Goal: Information Seeking & Learning: Find specific fact

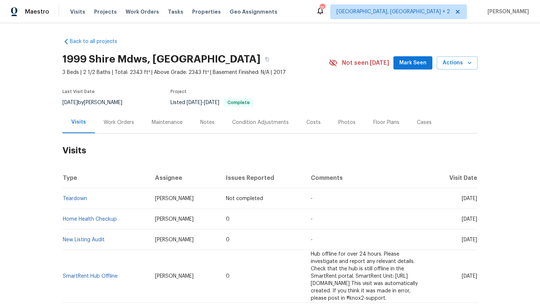
click at [126, 133] on div "Work Orders" at bounding box center [119, 122] width 48 height 22
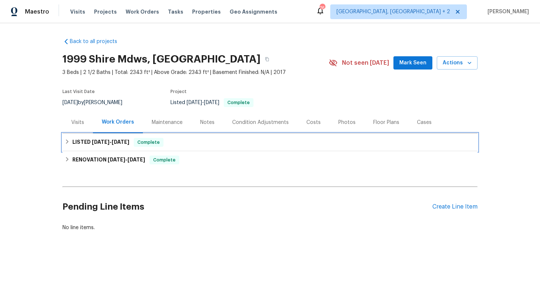
click at [129, 139] on div "LISTED [DATE] - [DATE] Complete" at bounding box center [270, 142] width 411 height 9
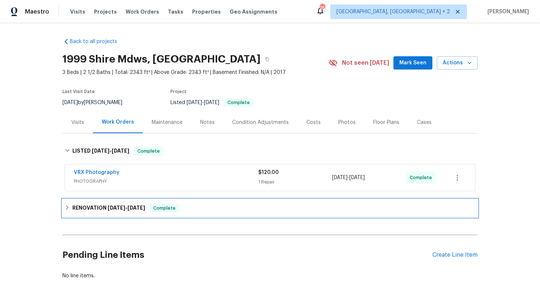
click at [136, 206] on span "7/26/25" at bounding box center [136, 207] width 18 height 5
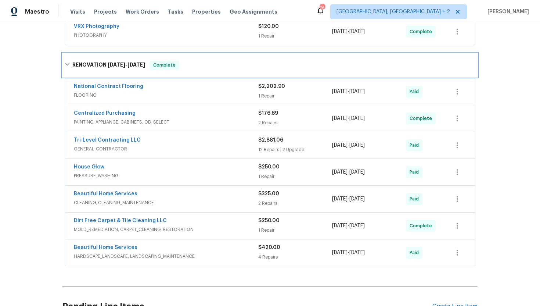
scroll to position [154, 0]
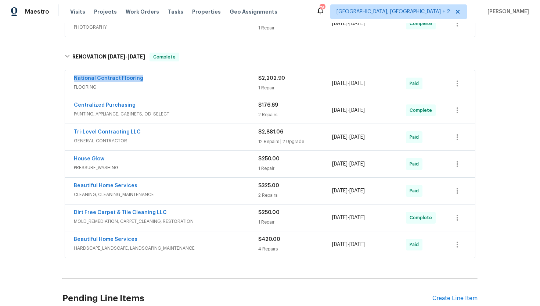
drag, startPoint x: 152, startPoint y: 79, endPoint x: 72, endPoint y: 75, distance: 80.6
click at [71, 74] on div "National Contract Flooring FLOORING $2,202.90 1 Repair 7/23/2025 - 7/24/2025 Pa…" at bounding box center [270, 83] width 410 height 26
copy link "National Contract Flooring"
drag, startPoint x: 390, startPoint y: 84, endPoint x: 328, endPoint y: 84, distance: 62.8
click at [327, 84] on div "National Contract Flooring FLOORING $2,202.90 1 Repair 7/23/2025 - 7/24/2025 Pa…" at bounding box center [261, 84] width 375 height 18
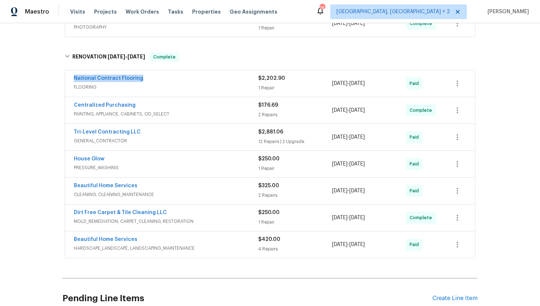
copy div "7/23/2025 - 7/24/2025"
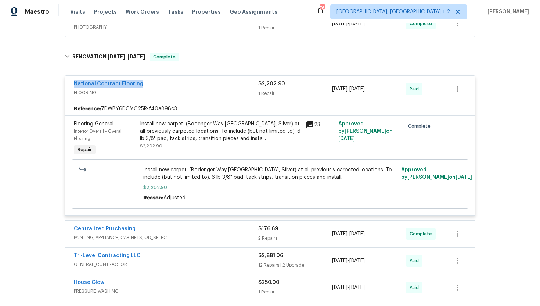
scroll to position [0, 0]
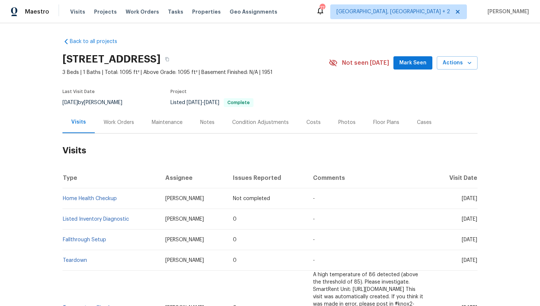
click at [123, 125] on div "Work Orders" at bounding box center [119, 122] width 30 height 7
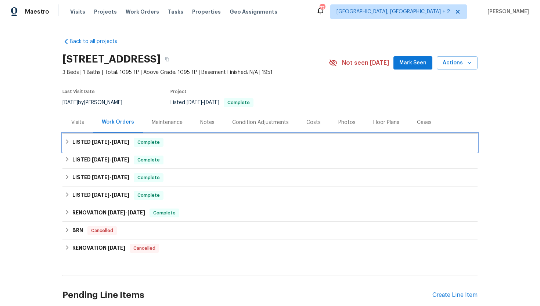
click at [127, 143] on span "8/18/25" at bounding box center [121, 141] width 18 height 5
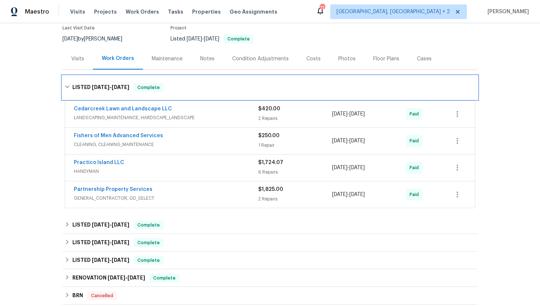
scroll to position [82, 0]
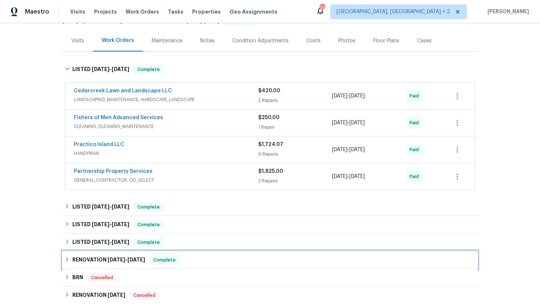
click at [128, 260] on span "8/21/24 - 9/10/24" at bounding box center [126, 259] width 37 height 5
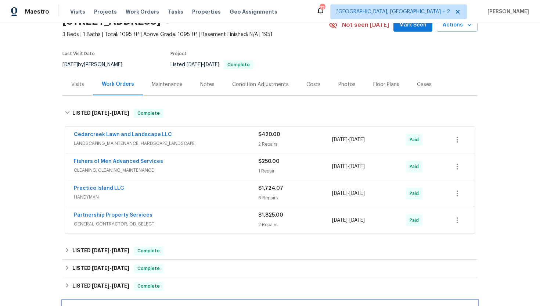
scroll to position [41, 0]
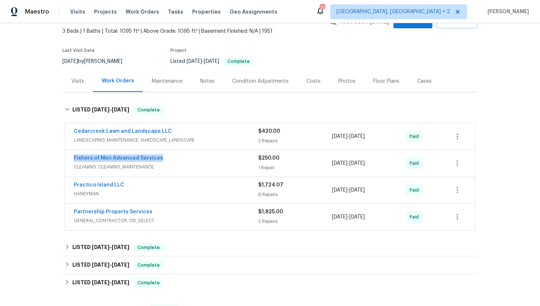
drag, startPoint x: 167, startPoint y: 160, endPoint x: 69, endPoint y: 159, distance: 98.0
click at [69, 159] on div "Fishers of Men Advanced Services CLEANING, CLEANING_MAINTENANCE $250.00 1 Repai…" at bounding box center [270, 163] width 410 height 26
copy link "Fishers of Men Advanced Services"
drag, startPoint x: 388, startPoint y: 165, endPoint x: 329, endPoint y: 164, distance: 59.1
click at [328, 164] on div "Fishers of Men Advanced Services CLEANING, CLEANING_MAINTENANCE $250.00 1 Repai…" at bounding box center [261, 163] width 375 height 18
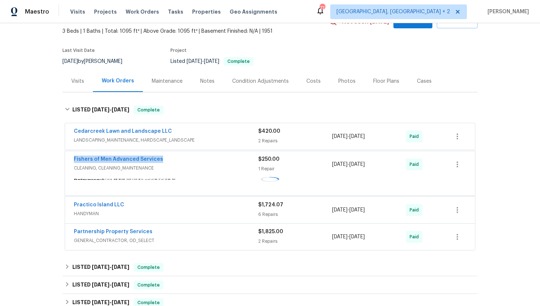
copy div "8/15/2025 - 8/18/2025"
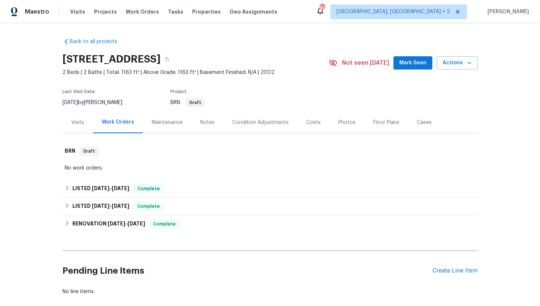
click at [73, 129] on div "Visits" at bounding box center [77, 122] width 30 height 22
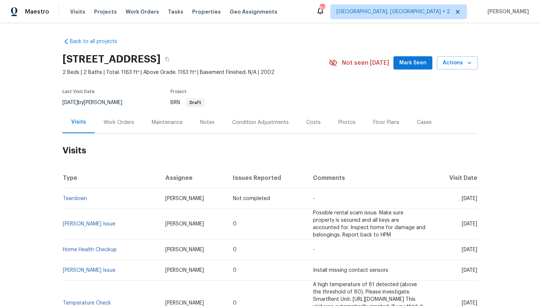
click at [115, 119] on div "Work Orders" at bounding box center [119, 122] width 30 height 7
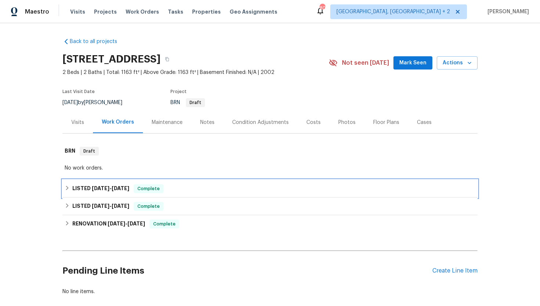
click at [129, 185] on h6 "LISTED 6/16/25 - 6/19/25" at bounding box center [100, 188] width 57 height 9
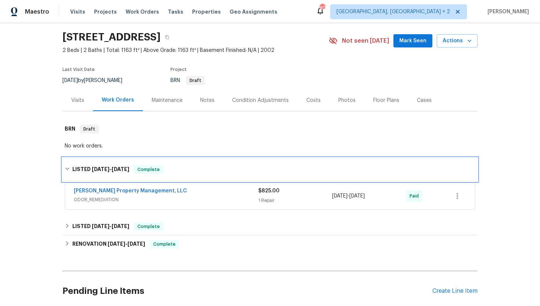
scroll to position [27, 0]
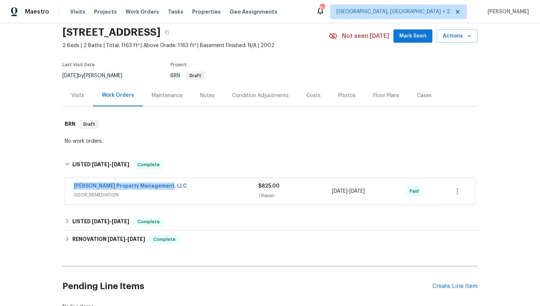
drag, startPoint x: 169, startPoint y: 187, endPoint x: 65, endPoint y: 188, distance: 103.6
click at [65, 188] on div "Prater's Property Management, LLC ODOR_REMEDIATION $825.00 1 Repair 6/18/2025 -…" at bounding box center [270, 191] width 410 height 26
copy link "Prater's Property Management, LLC"
drag, startPoint x: 386, startPoint y: 192, endPoint x: 329, endPoint y: 192, distance: 56.9
click at [329, 192] on div "Prater's Property Management, LLC ODOR_REMEDIATION $825.00 1 Repair 6/18/2025 -…" at bounding box center [261, 191] width 375 height 18
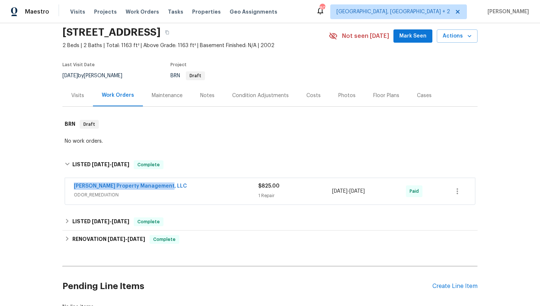
copy div "6/18/2025 - 6/19/2025"
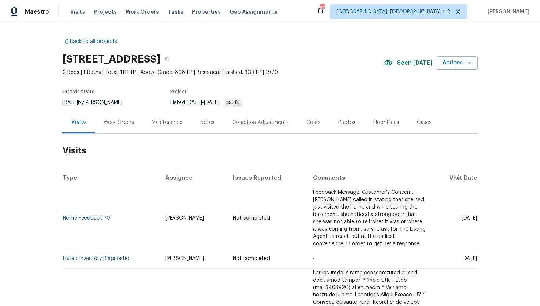
click at [127, 122] on div "Work Orders" at bounding box center [119, 122] width 30 height 7
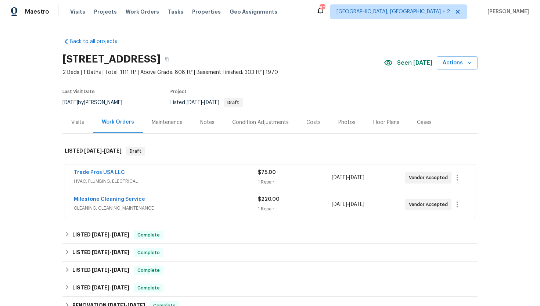
click at [82, 124] on div "Visits" at bounding box center [77, 122] width 13 height 7
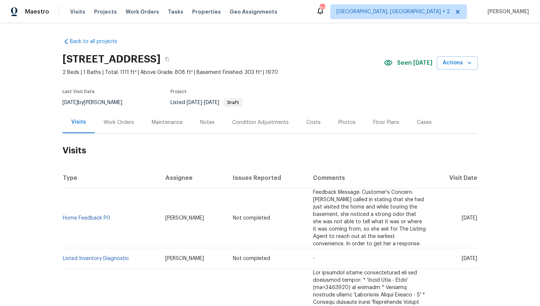
click at [119, 118] on div "Work Orders" at bounding box center [119, 122] width 48 height 22
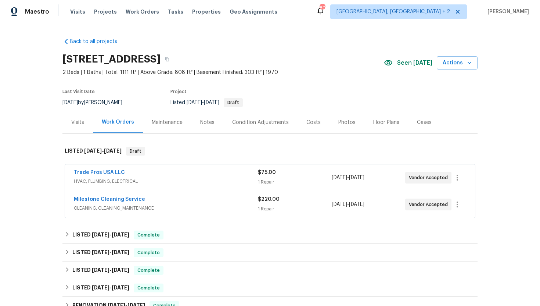
click at [159, 183] on span "HVAC, PLUMBING, ELECTRICAL" at bounding box center [166, 180] width 184 height 7
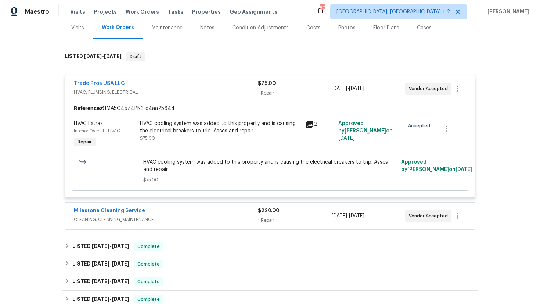
scroll to position [112, 0]
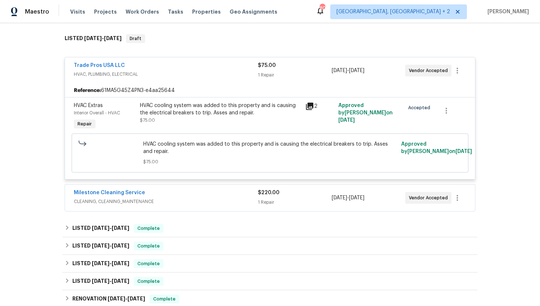
click at [164, 195] on div "Milestone Cleaning Service" at bounding box center [166, 193] width 184 height 9
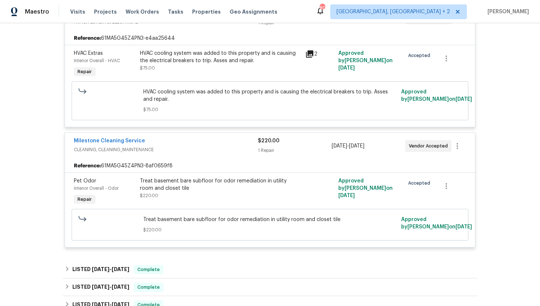
scroll to position [169, 0]
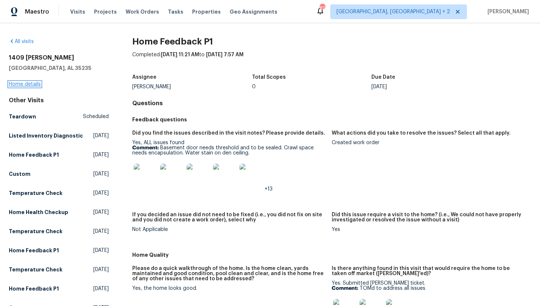
click at [34, 84] on link "Home details" at bounding box center [25, 84] width 32 height 5
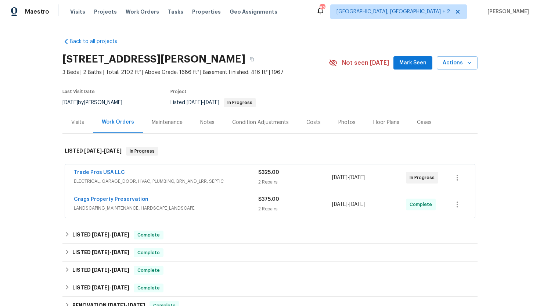
click at [177, 180] on span "ELECTRICAL, GARAGE_DOOR, HVAC, PLUMBING, BRN_AND_LRR, SEPTIC" at bounding box center [166, 180] width 184 height 7
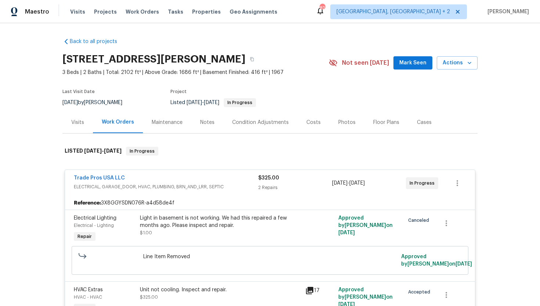
scroll to position [53, 0]
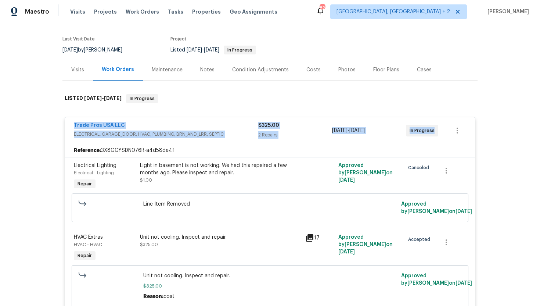
drag, startPoint x: 435, startPoint y: 135, endPoint x: 58, endPoint y: 127, distance: 377.2
click at [58, 127] on div "Back to all projects 1409 Medina Ln, Birmingham, AL 35235 3 Beds | 2 Baths | To…" at bounding box center [270, 164] width 540 height 282
copy div "Trade Pros USA LLC ELECTRICAL, GARAGE_DOOR, HVAC, PLUMBING, BRN_AND_LRR, SEPTIC…"
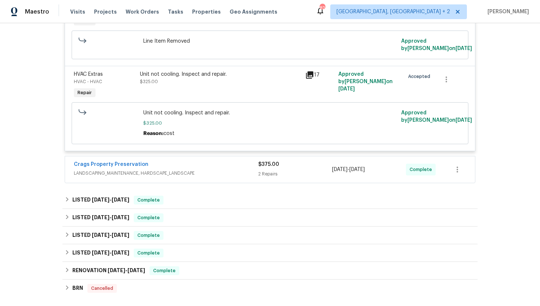
scroll to position [246, 0]
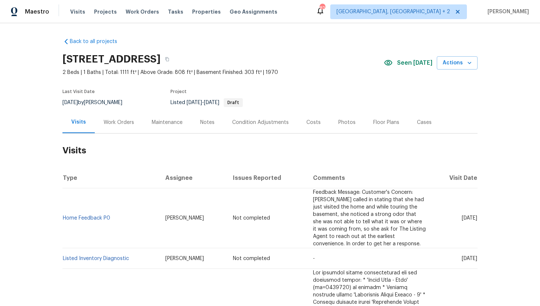
drag, startPoint x: 130, startPoint y: 115, endPoint x: 130, endPoint y: 122, distance: 7.3
click at [130, 115] on div "Work Orders" at bounding box center [119, 122] width 48 height 22
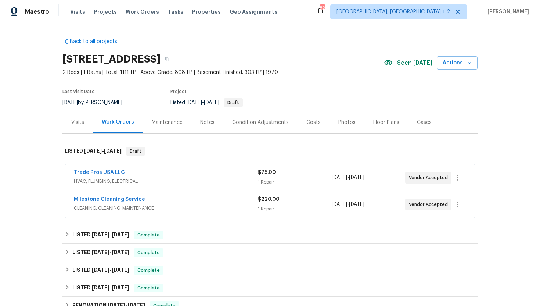
scroll to position [34, 0]
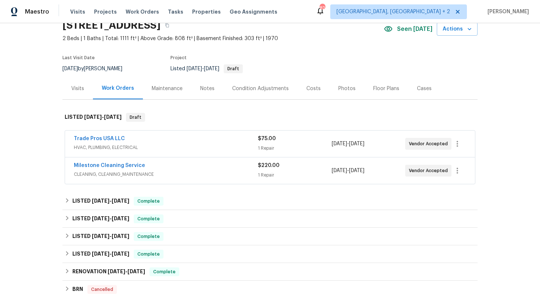
click at [182, 141] on div "Trade Pros USA LLC" at bounding box center [166, 139] width 184 height 9
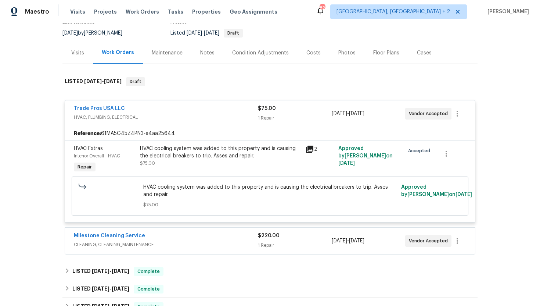
scroll to position [125, 0]
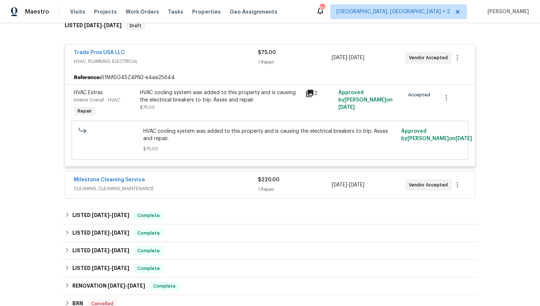
click at [195, 181] on div "Milestone Cleaning Service" at bounding box center [166, 180] width 184 height 9
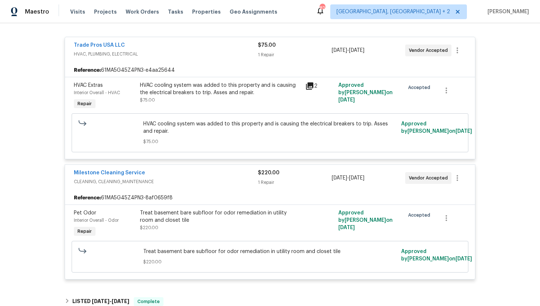
scroll to position [134, 0]
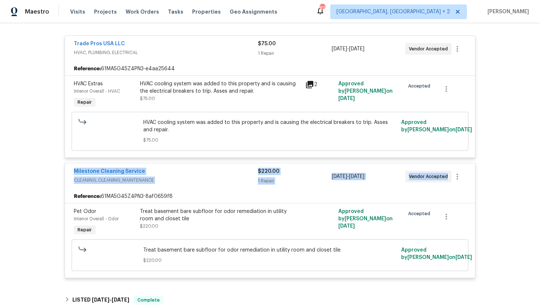
drag, startPoint x: 445, startPoint y: 179, endPoint x: 74, endPoint y: 163, distance: 371.2
click at [74, 163] on div "Milestone Cleaning Service CLEANING, CLEANING_MAINTENANCE $220.00 1 Repair [DAT…" at bounding box center [270, 176] width 410 height 26
copy div "Milestone Cleaning Service CLEANING, CLEANING_MAINTENANCE $220.00 1 Repair [DAT…"
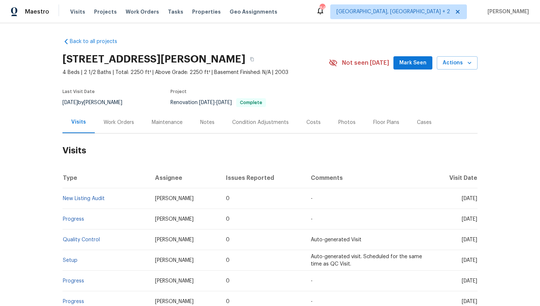
click at [124, 123] on div "Work Orders" at bounding box center [119, 122] width 30 height 7
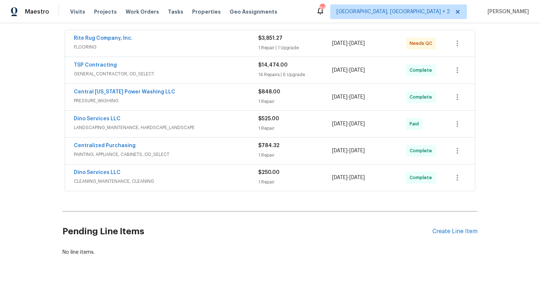
scroll to position [64, 0]
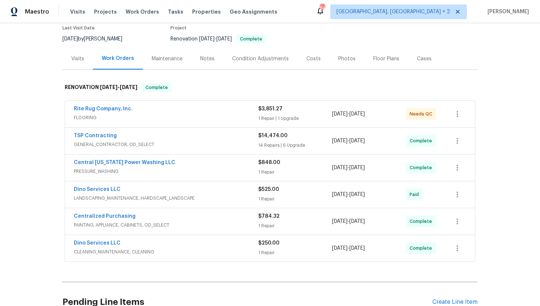
click at [77, 58] on div "Visits" at bounding box center [77, 58] width 13 height 7
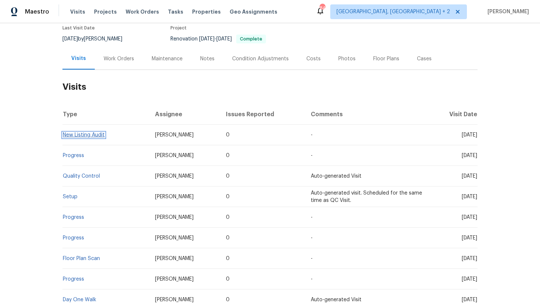
click at [91, 136] on link "New Listing Audit" at bounding box center [84, 134] width 42 height 5
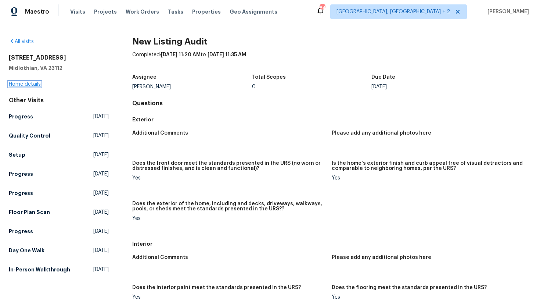
click at [37, 84] on link "Home details" at bounding box center [25, 84] width 32 height 5
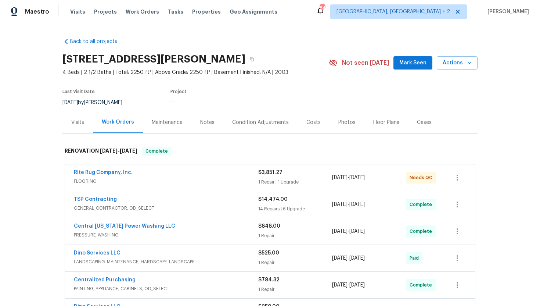
click at [80, 124] on div "Visits" at bounding box center [77, 122] width 13 height 7
